Goal: Task Accomplishment & Management: Manage account settings

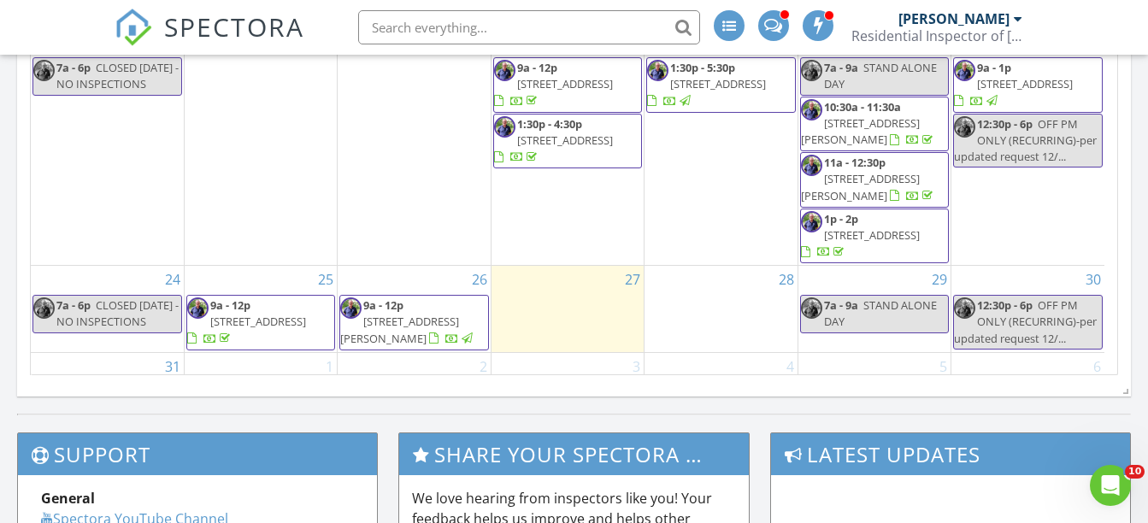
scroll to position [300, 0]
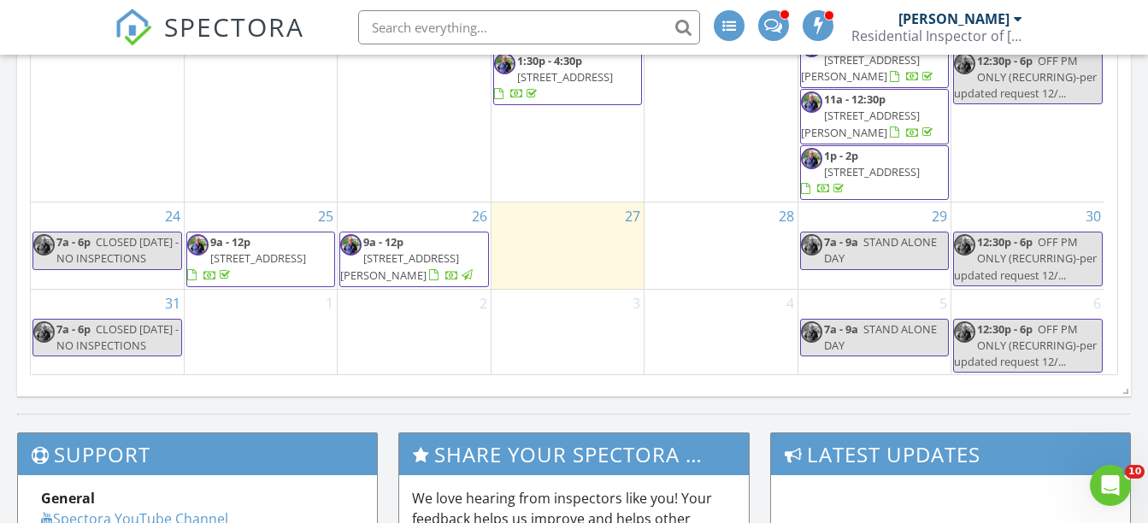
click at [462, 271] on div at bounding box center [469, 277] width 14 height 14
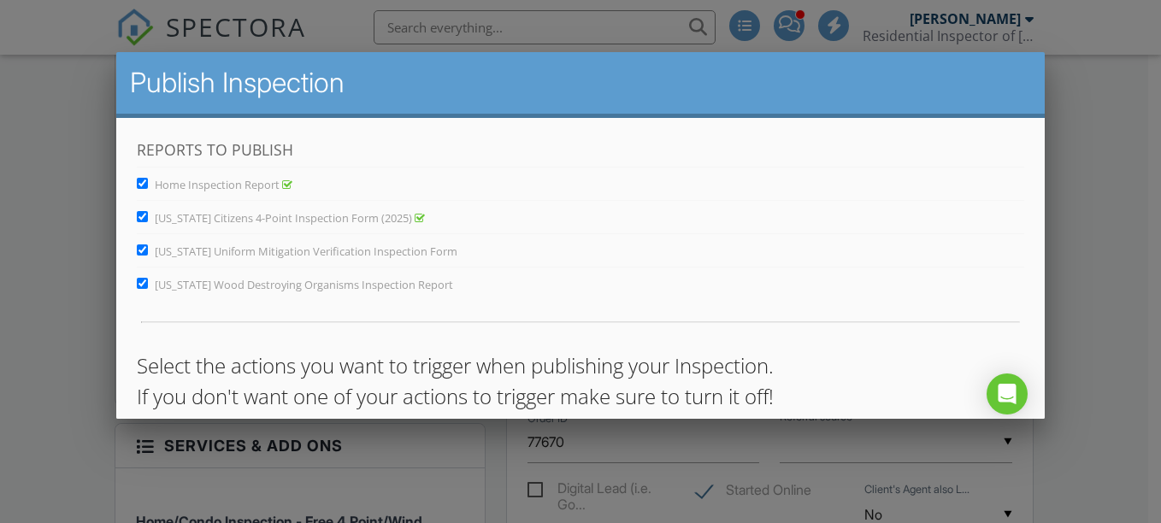
click at [606, 189] on div "Home Inspection Report" at bounding box center [580, 180] width 888 height 27
click at [142, 215] on input "[US_STATE] Citizens 4-Point Inspection Form (2025)" at bounding box center [141, 216] width 11 height 11
checkbox input "false"
click at [139, 251] on input "[US_STATE] Uniform Mitigation Verification Inspection Form" at bounding box center [141, 250] width 11 height 11
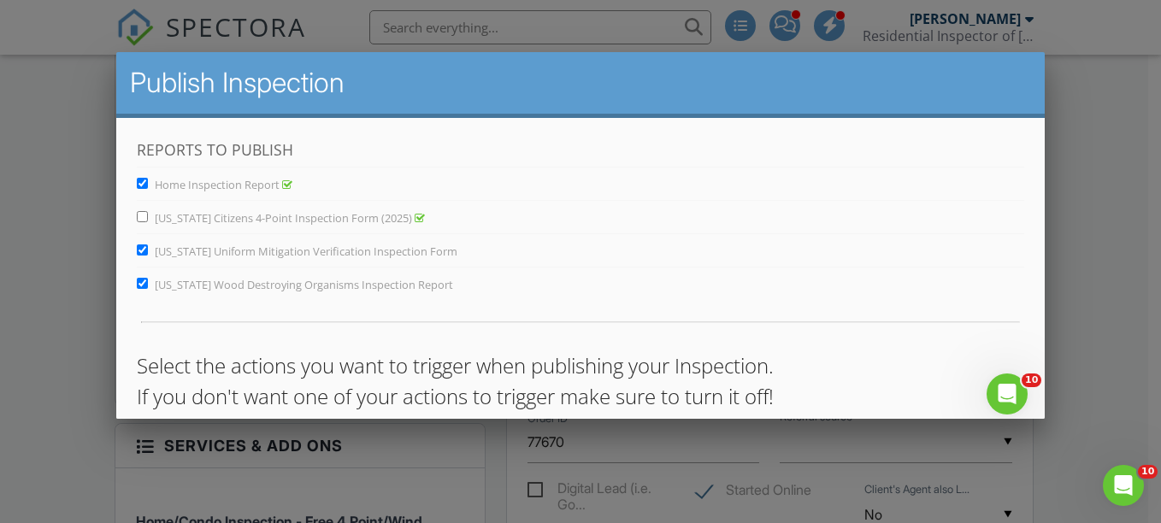
checkbox input "false"
click at [139, 280] on input "[US_STATE] Wood Destroying Organisms Inspection Report" at bounding box center [141, 283] width 11 height 11
checkbox input "false"
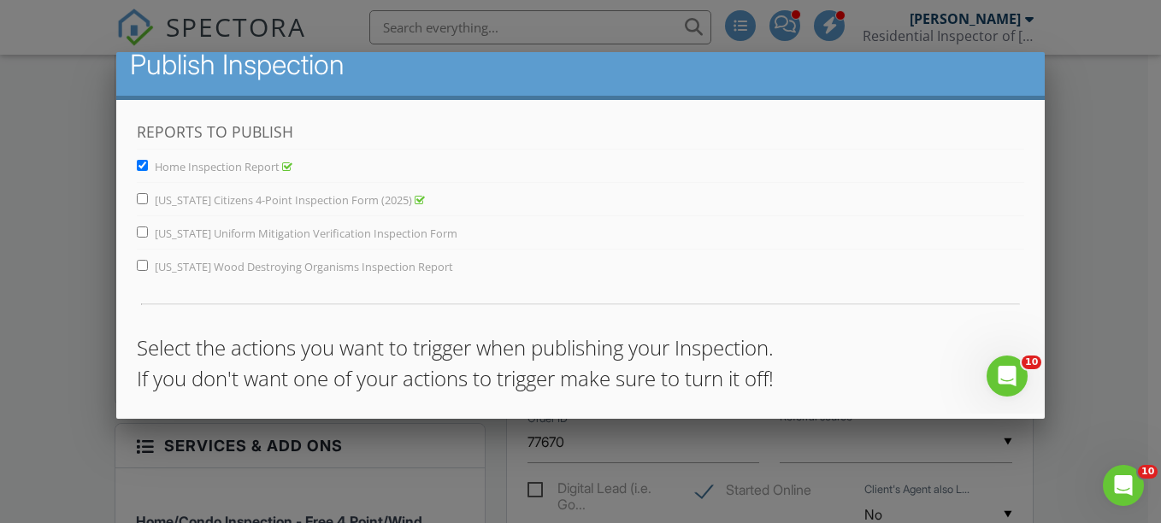
click at [1070, 339] on div at bounding box center [580, 241] width 1161 height 654
drag, startPoint x: 1070, startPoint y: 339, endPoint x: 1069, endPoint y: 323, distance: 15.4
click at [1070, 339] on div at bounding box center [580, 241] width 1161 height 654
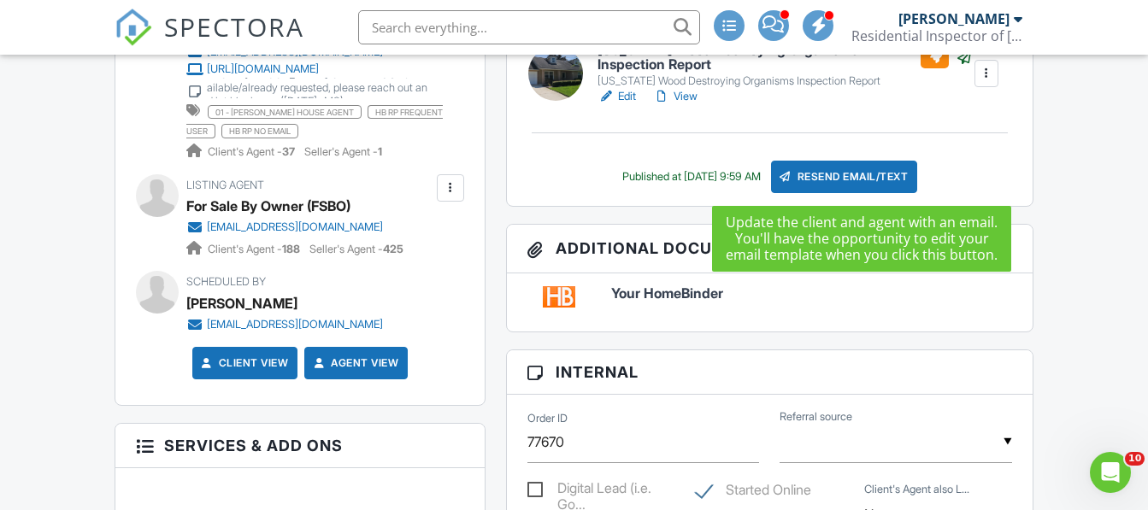
click at [880, 174] on div "Resend Email/Text" at bounding box center [844, 177] width 147 height 32
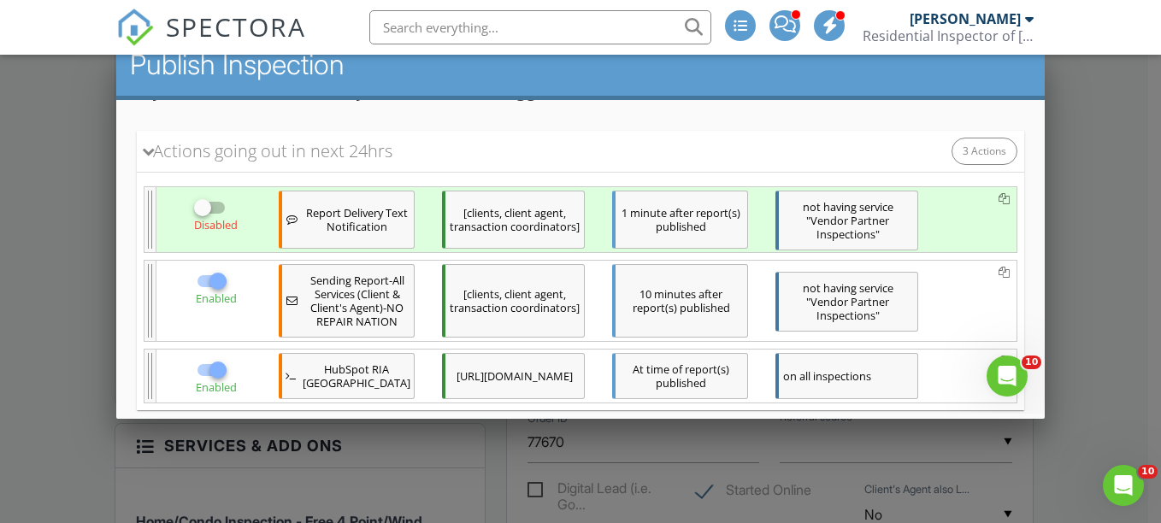
scroll to position [451, 0]
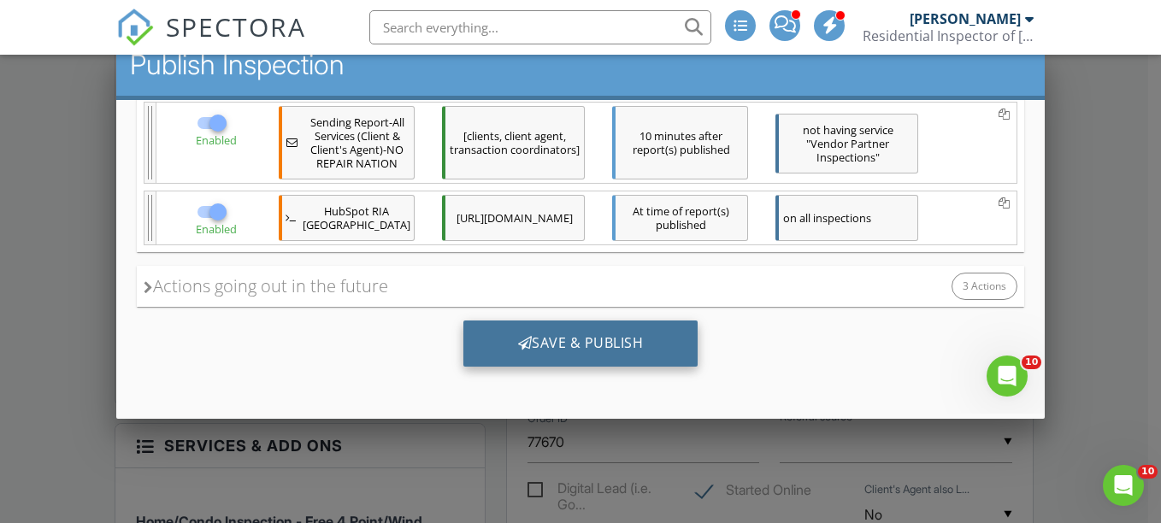
click at [614, 348] on div "Save & Publish" at bounding box center [580, 344] width 235 height 46
